Goal: Transaction & Acquisition: Obtain resource

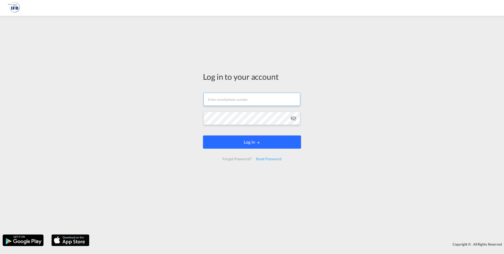
type input "[PERSON_NAME][EMAIL_ADDRESS][DOMAIN_NAME]"
click at [244, 140] on button "Log In" at bounding box center [252, 141] width 98 height 13
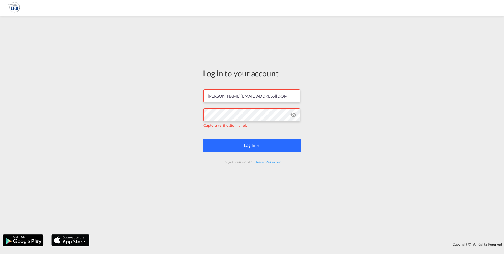
click at [255, 148] on button "Log In" at bounding box center [252, 145] width 98 height 13
click at [248, 144] on button "Log In" at bounding box center [252, 145] width 98 height 13
click at [181, 132] on div "Log in to your account [PERSON_NAME][EMAIL_ADDRESS][DOMAIN_NAME] Captcha verifi…" at bounding box center [252, 124] width 504 height 213
click at [242, 144] on button "Log In" at bounding box center [252, 145] width 98 height 13
click at [295, 117] on md-icon "icon-eye-off" at bounding box center [293, 115] width 6 height 6
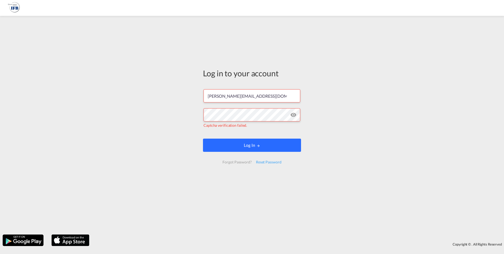
click at [242, 144] on button "Log In" at bounding box center [252, 145] width 98 height 13
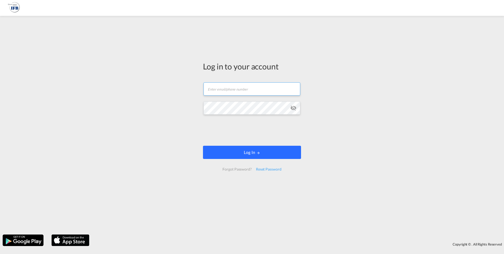
type input "[PERSON_NAME][EMAIL_ADDRESS][DOMAIN_NAME]"
click at [246, 150] on button "Log In" at bounding box center [252, 152] width 98 height 13
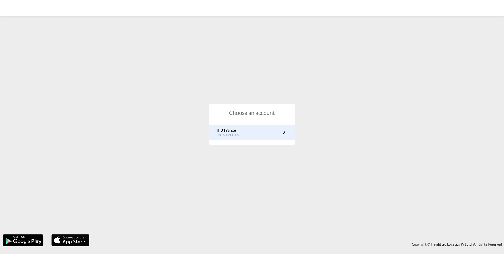
click at [238, 130] on p "IFB France" at bounding box center [232, 130] width 31 height 6
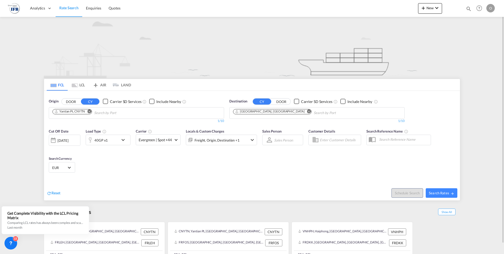
click at [111, 110] on input "Chips input." at bounding box center [119, 113] width 50 height 8
type input "shekou"
click at [120, 121] on div "Shekou Pt China CNSHK" at bounding box center [136, 125] width 100 height 16
click at [307, 111] on md-icon "Remove" at bounding box center [309, 111] width 4 height 4
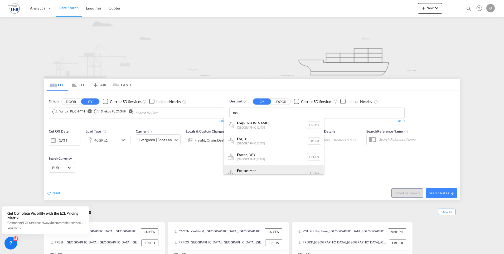
type input "fos"
click at [245, 171] on div "Fos -sur-Mer France FRFOS" at bounding box center [274, 173] width 100 height 16
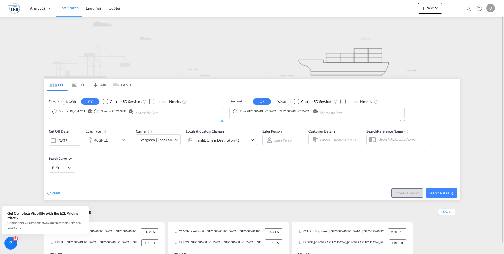
click at [108, 140] on div "40GP x1" at bounding box center [102, 140] width 33 height 11
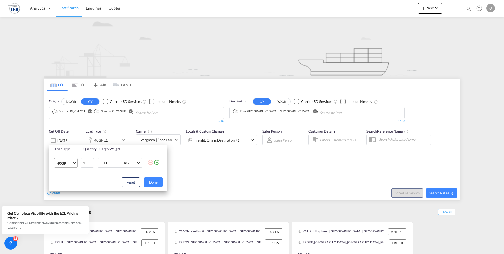
click at [55, 166] on md-select "40GP 20GP 40GP 40HC 45HC 20RE 40RE 40HR 20OT 40OT 20FR 40FR 40NR 20NR 45S 20TK …" at bounding box center [66, 162] width 24 height 9
click at [66, 149] on md-option "20GP" at bounding box center [71, 150] width 36 height 13
click at [155, 183] on button "Done" at bounding box center [153, 181] width 18 height 9
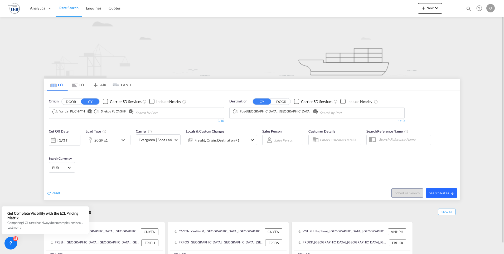
click at [438, 194] on span "Search Rates" at bounding box center [441, 193] width 25 height 4
type input "CNYTN,CNSHK to FRFOS / 24 Sep 2025"
